Goal: Use online tool/utility: Utilize a website feature to perform a specific function

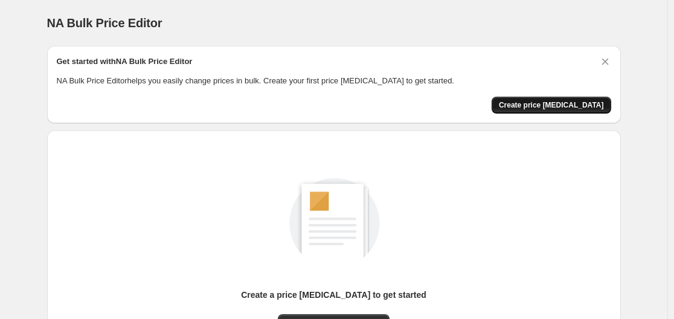
click at [544, 99] on button "Create price [MEDICAL_DATA]" at bounding box center [552, 105] width 120 height 17
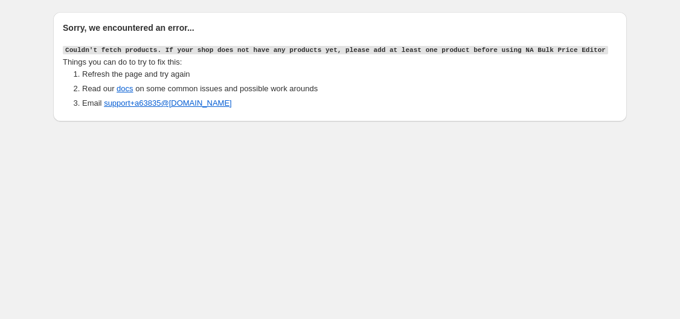
drag, startPoint x: 674, startPoint y: 91, endPoint x: 668, endPoint y: 100, distance: 11.4
click at [668, 100] on div "Sorry, we encountered an error... Couldn't fetch products. If your shop does no…" at bounding box center [340, 63] width 680 height 126
click at [578, 179] on body "Sorry, we encountered an error... Couldn't fetch products. If your shop does no…" at bounding box center [340, 159] width 680 height 319
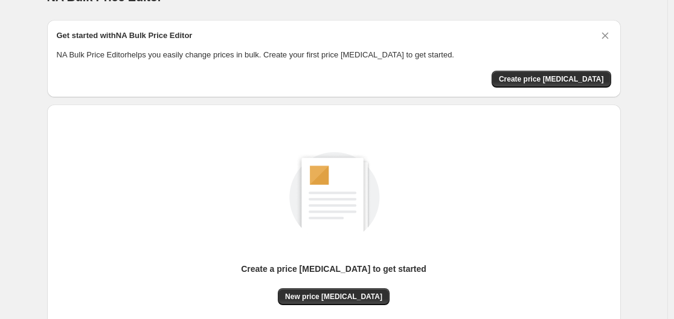
scroll to position [15, 0]
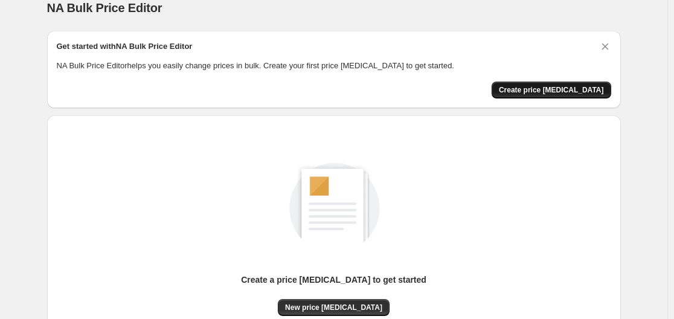
click at [576, 89] on span "Create price [MEDICAL_DATA]" at bounding box center [551, 90] width 105 height 10
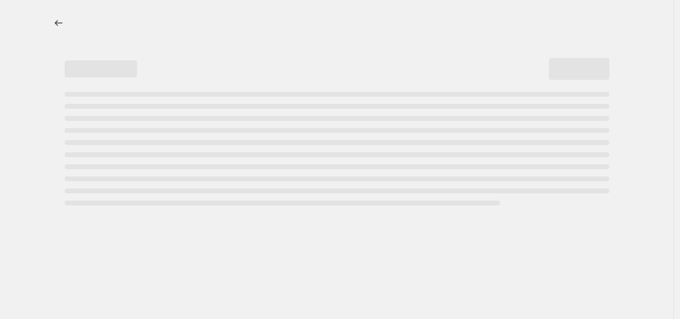
select select "percentage"
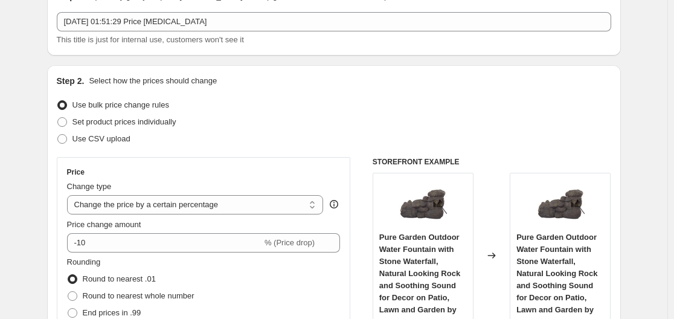
scroll to position [40, 0]
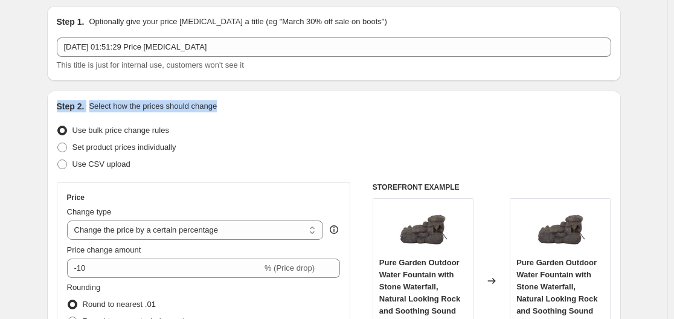
drag, startPoint x: 672, startPoint y: 69, endPoint x: 666, endPoint y: 106, distance: 38.0
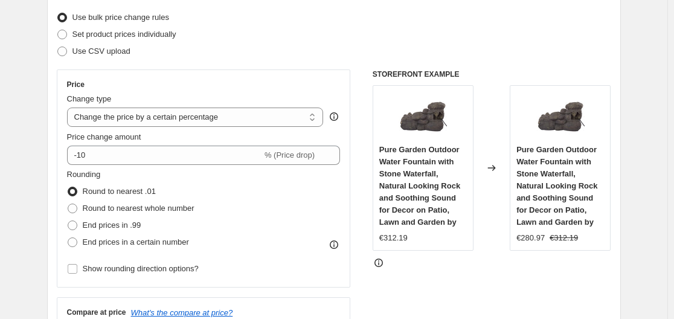
scroll to position [186, 0]
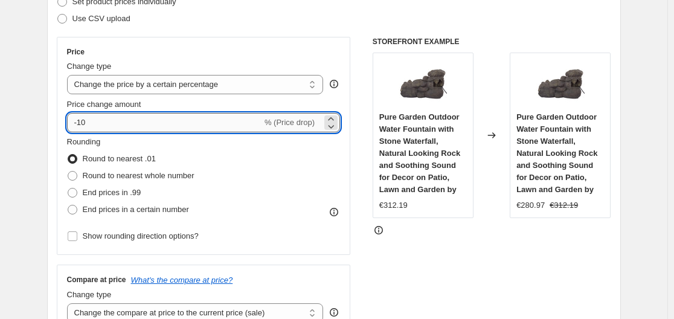
click at [106, 124] on input "-10" at bounding box center [164, 122] width 195 height 19
type input "-1"
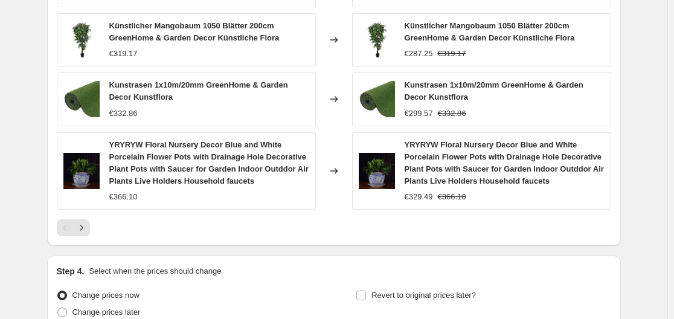
scroll to position [945, 0]
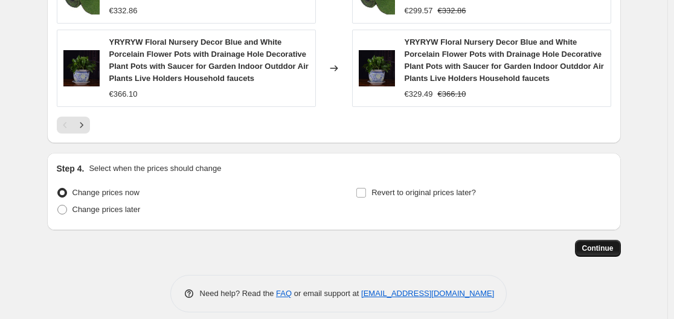
type input "-35"
click at [595, 244] on span "Continue" at bounding box center [598, 249] width 31 height 10
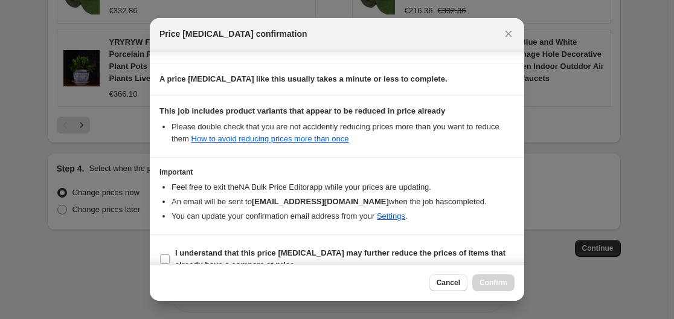
scroll to position [190, 0]
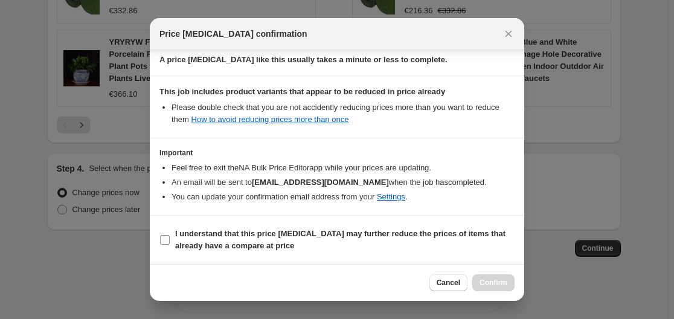
click at [161, 234] on span ":r20:" at bounding box center [165, 239] width 11 height 11
click at [161, 235] on input "I understand that this price change job may further reduce the prices of items …" at bounding box center [165, 240] width 10 height 10
checkbox input "true"
click at [485, 279] on span "Confirm" at bounding box center [494, 283] width 28 height 10
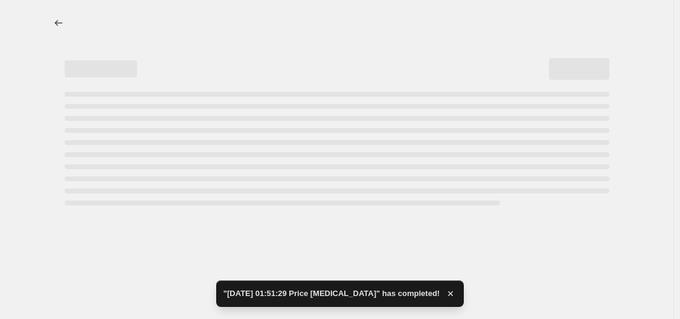
select select "percentage"
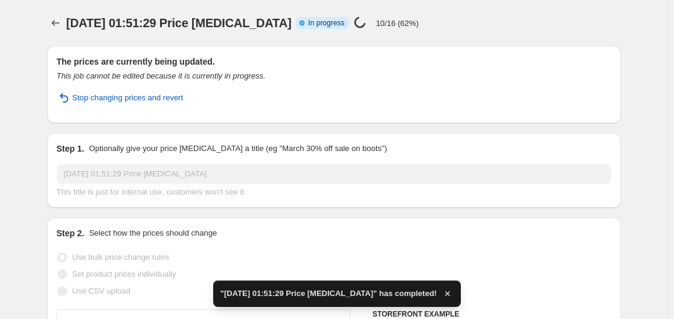
drag, startPoint x: 677, startPoint y: 255, endPoint x: 664, endPoint y: 293, distance: 40.3
click at [664, 293] on html "Home Settings Plans Skip to content 17. Sept. 2025, 01:51:29 Price change job. …" at bounding box center [337, 159] width 674 height 319
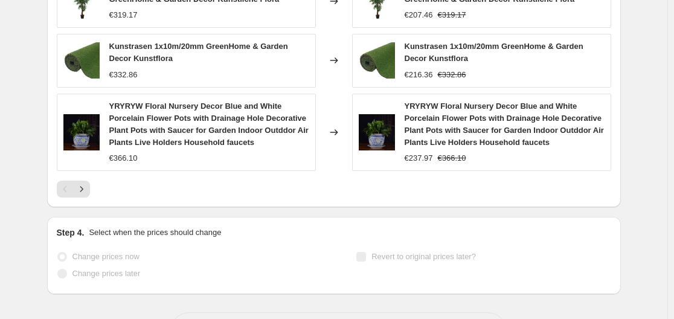
scroll to position [1033, 0]
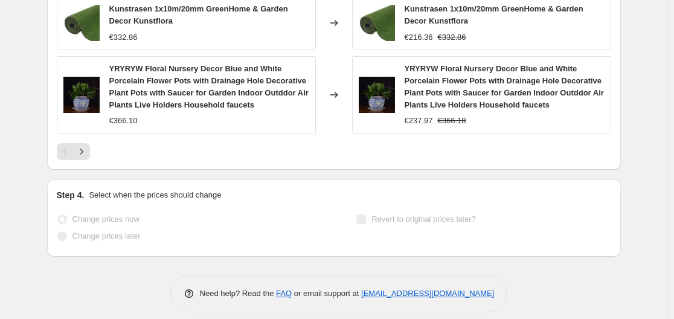
drag, startPoint x: 555, startPoint y: 4, endPoint x: 275, endPoint y: 199, distance: 341.1
click at [275, 211] on div "Change prices now" at bounding box center [184, 219] width 255 height 17
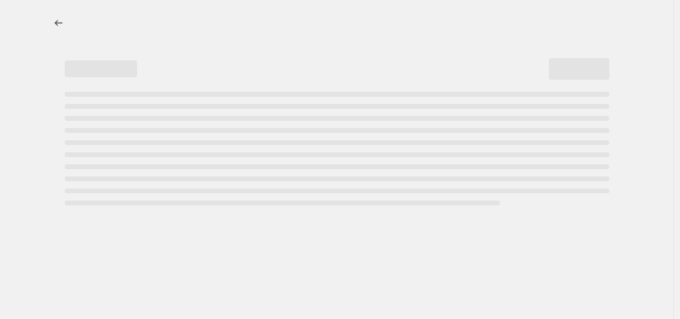
select select "percentage"
